Goal: Find specific page/section: Find specific page/section

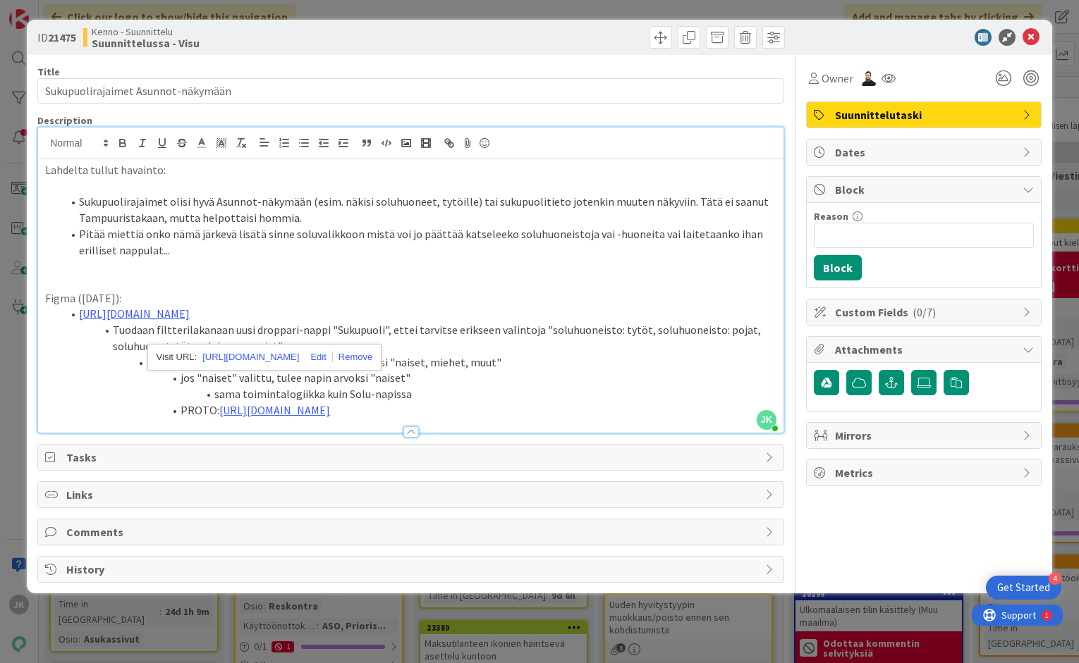
click at [350, 419] on li "PROTO: [URL][DOMAIN_NAME]" at bounding box center [419, 411] width 714 height 16
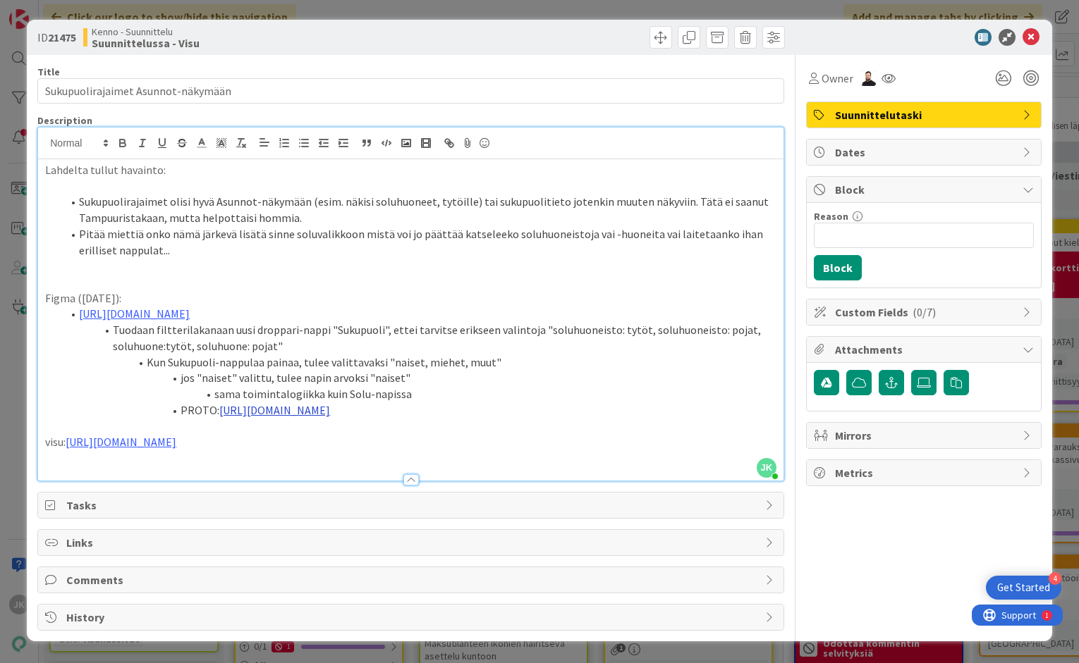
click at [330, 417] on link "[URL][DOMAIN_NAME]" at bounding box center [274, 410] width 111 height 14
click at [412, 471] on link "[URL][DOMAIN_NAME]" at bounding box center [441, 469] width 97 height 18
click at [683, 451] on p "visu: [URL][DOMAIN_NAME]" at bounding box center [410, 442] width 731 height 16
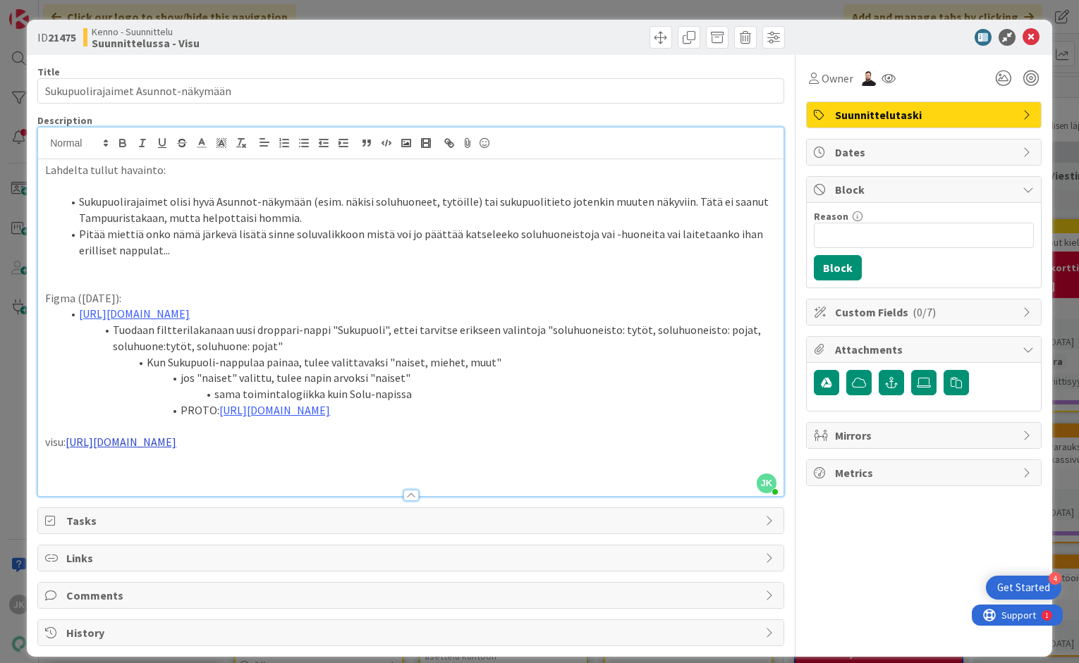
click at [176, 449] on link "[URL][DOMAIN_NAME]" at bounding box center [121, 442] width 111 height 14
click at [362, 496] on link "[URL][DOMAIN_NAME]" at bounding box center [314, 502] width 97 height 18
click at [1034, 35] on icon at bounding box center [1030, 37] width 17 height 17
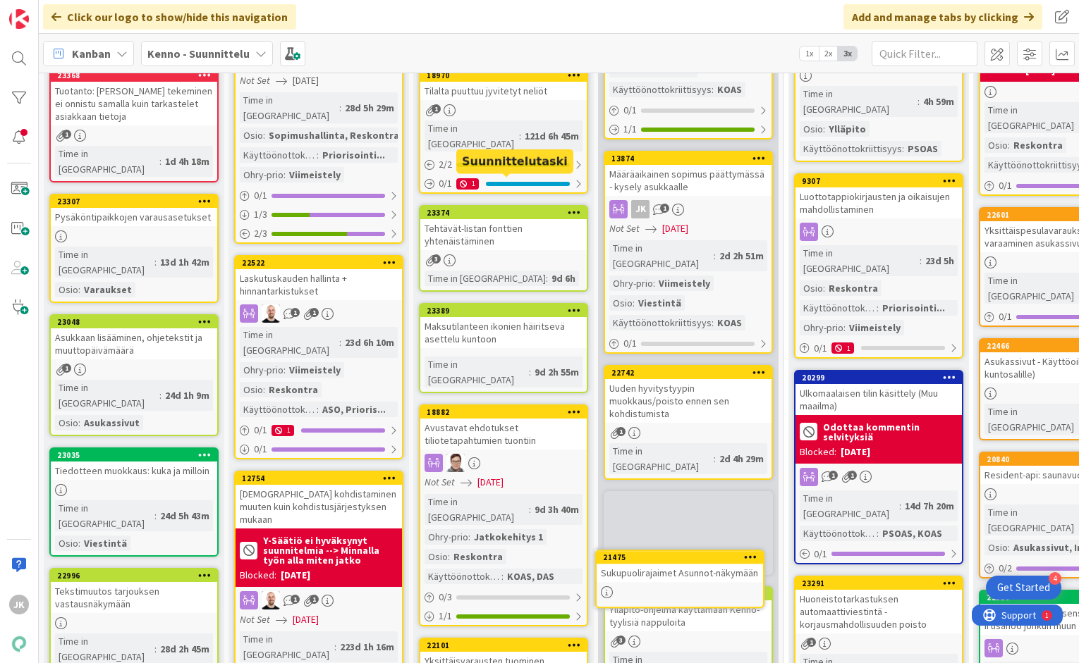
scroll to position [216, 0]
